Goal: Task Accomplishment & Management: Use online tool/utility

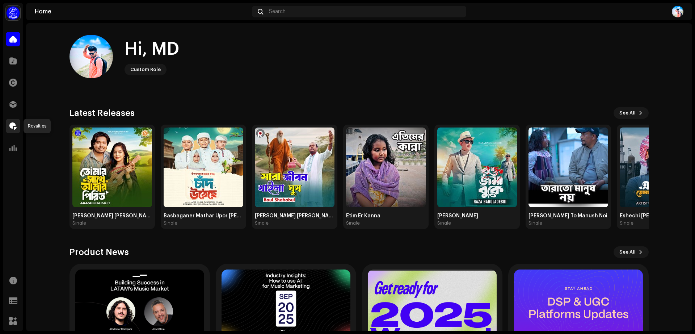
click at [13, 130] on div at bounding box center [13, 126] width 14 height 14
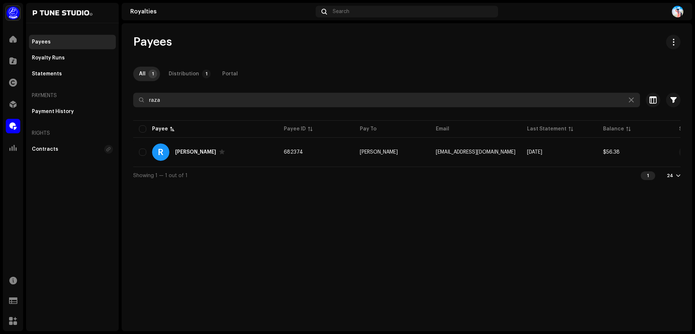
drag, startPoint x: 185, startPoint y: 103, endPoint x: 119, endPoint y: 109, distance: 66.5
click at [119, 109] on div "P Tune Studio Home Catalog Rights Distribution Royalties Analytics Resources Su…" at bounding box center [347, 167] width 695 height 334
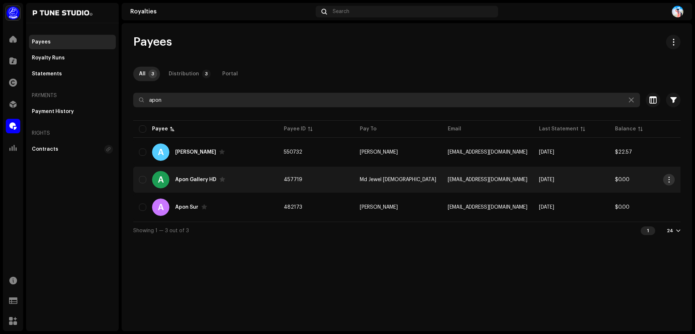
type input "apon"
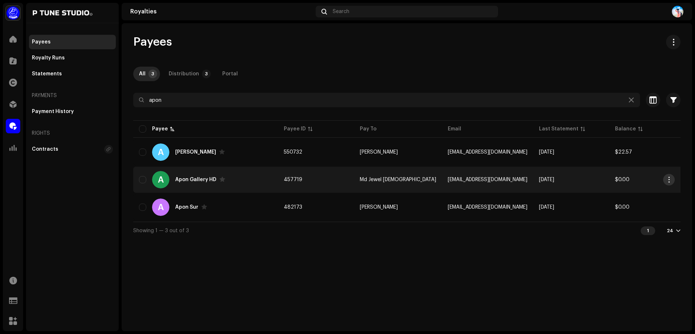
click at [667, 180] on span "button" at bounding box center [669, 180] width 5 height 6
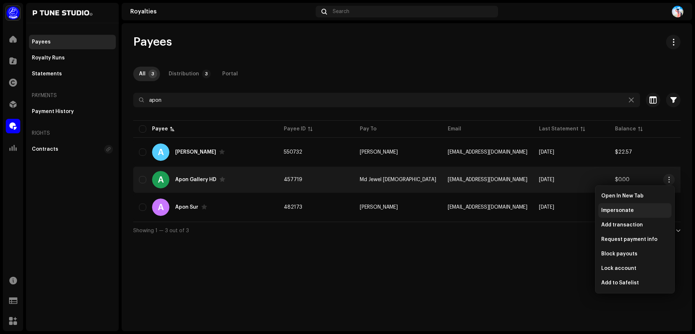
click at [622, 211] on span "Impersonate" at bounding box center [617, 210] width 33 height 6
